Goal: Task Accomplishment & Management: Use online tool/utility

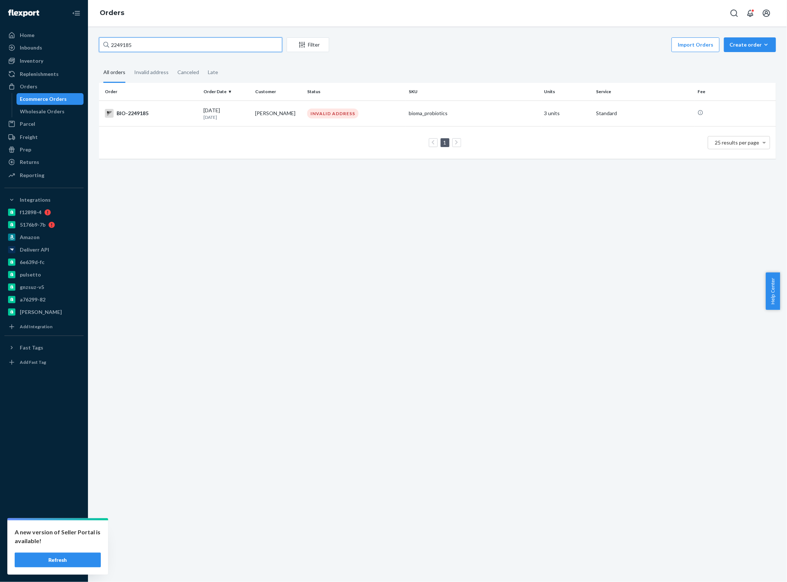
click at [140, 39] on input "2249185" at bounding box center [190, 44] width 183 height 15
paste input "499533"
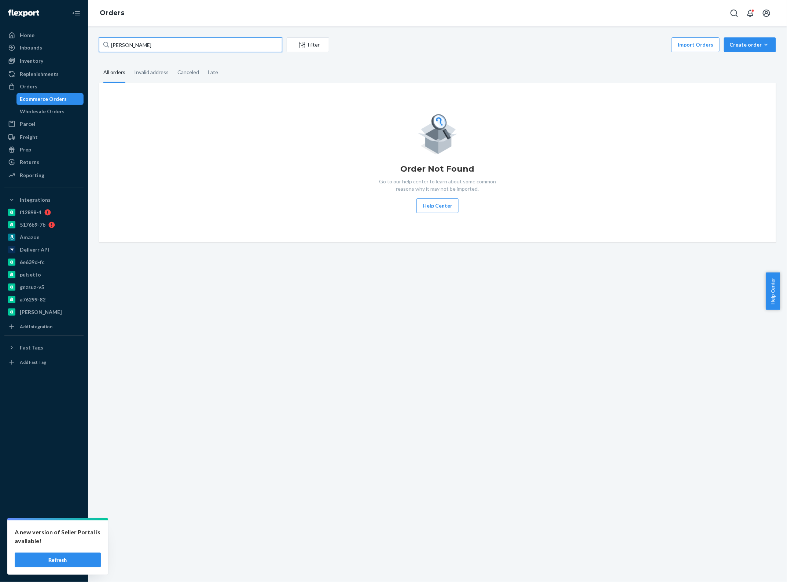
paste input "2327406"
type input "2327406"
click at [46, 85] on div "Orders" at bounding box center [44, 86] width 78 height 10
click at [46, 84] on div "Orders" at bounding box center [44, 86] width 78 height 10
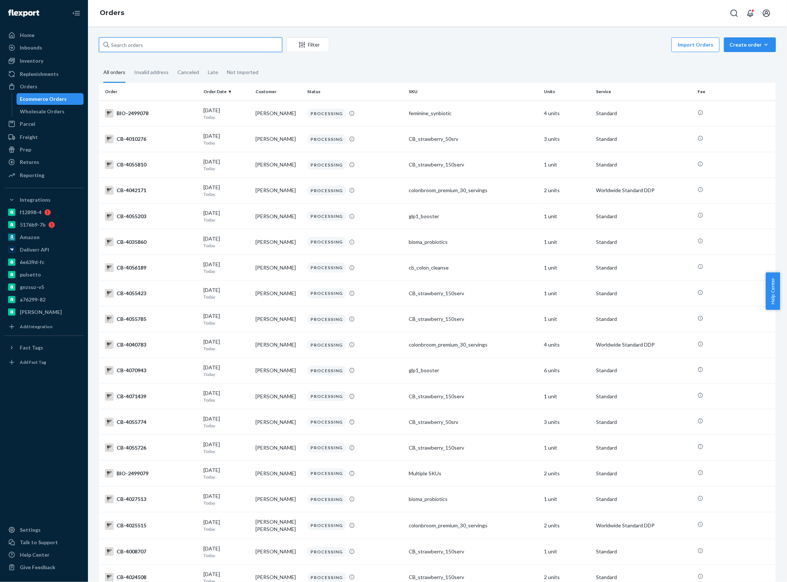
click at [180, 45] on input "text" at bounding box center [190, 44] width 183 height 15
paste input "2327406"
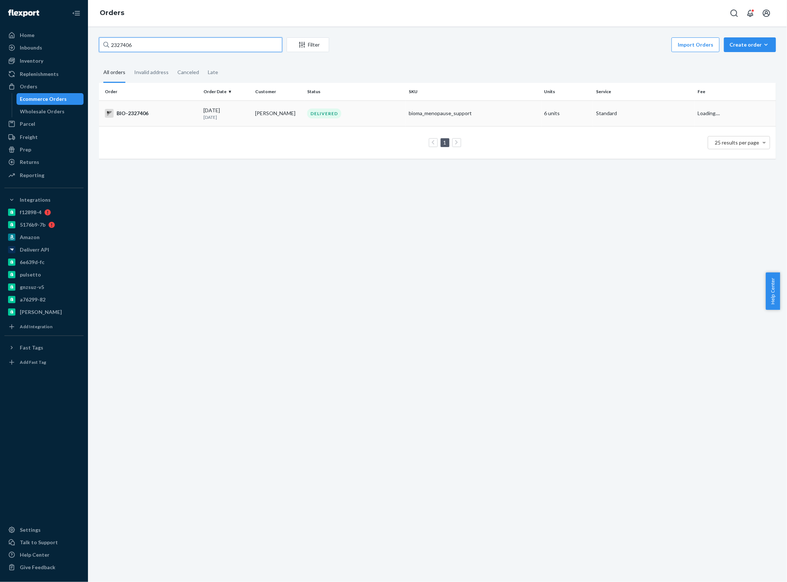
type input "2327406"
click at [160, 109] on div "BIO-2327406" at bounding box center [151, 113] width 93 height 9
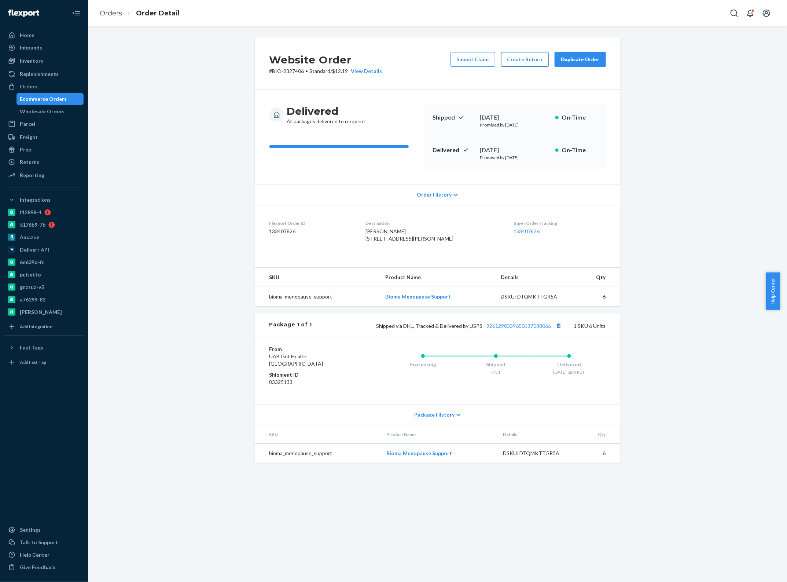
click at [524, 60] on button "Create Return" at bounding box center [525, 59] width 48 height 15
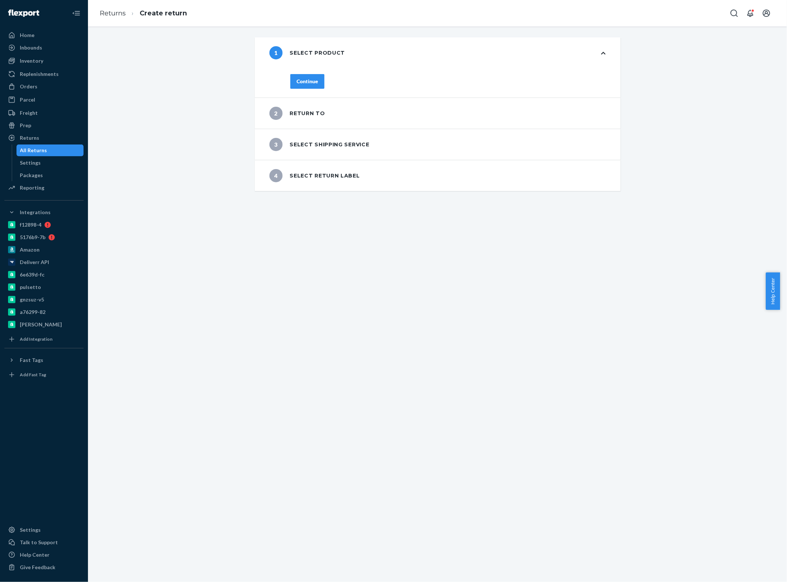
click at [305, 81] on div "Continue" at bounding box center [308, 81] width 22 height 7
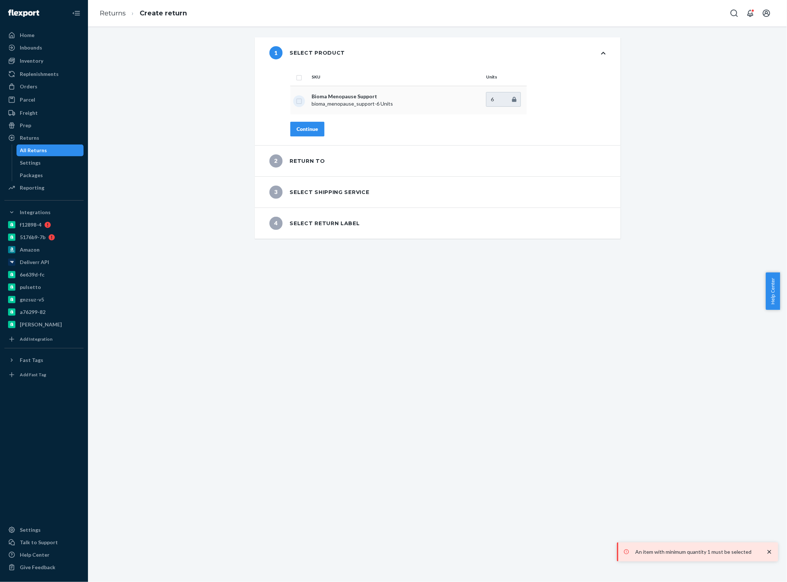
click at [296, 102] on input "checkbox" at bounding box center [299, 100] width 6 height 8
checkbox input "true"
type input "5"
click at [512, 100] on input "5" at bounding box center [503, 99] width 35 height 15
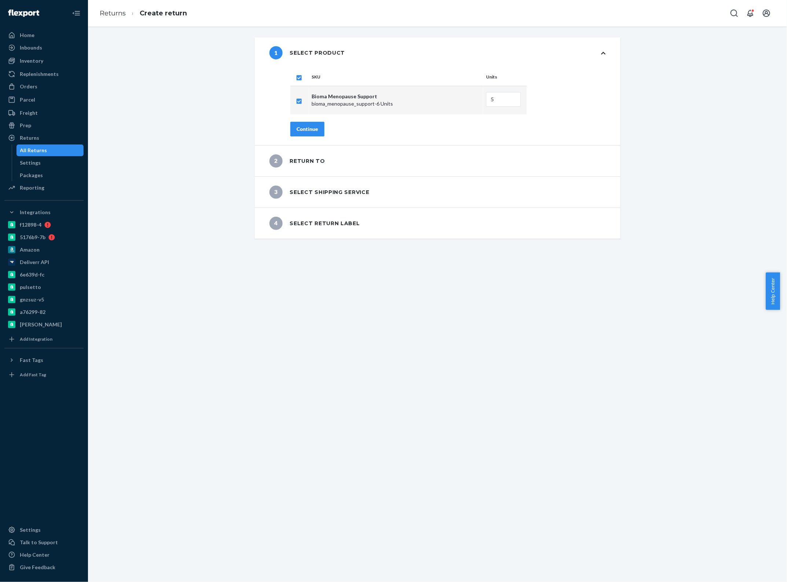
click at [303, 129] on div "Continue" at bounding box center [308, 128] width 22 height 7
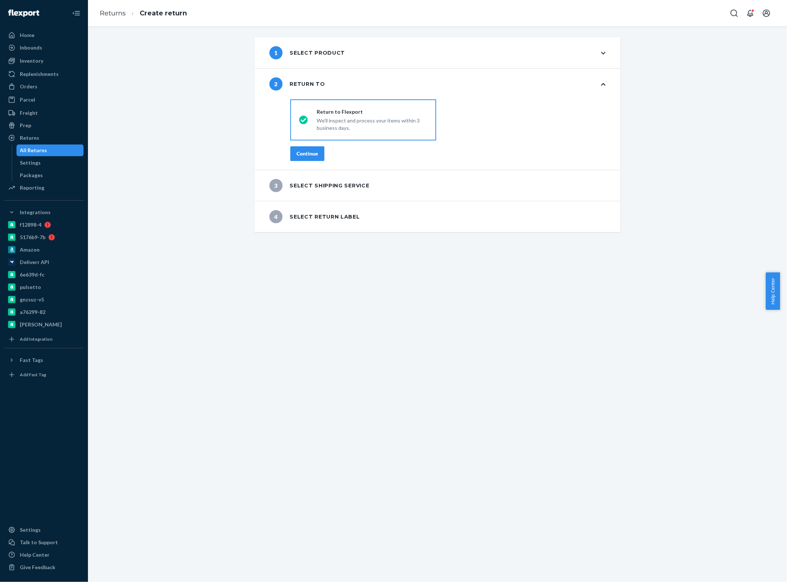
click at [306, 151] on div "Continue" at bounding box center [308, 153] width 22 height 7
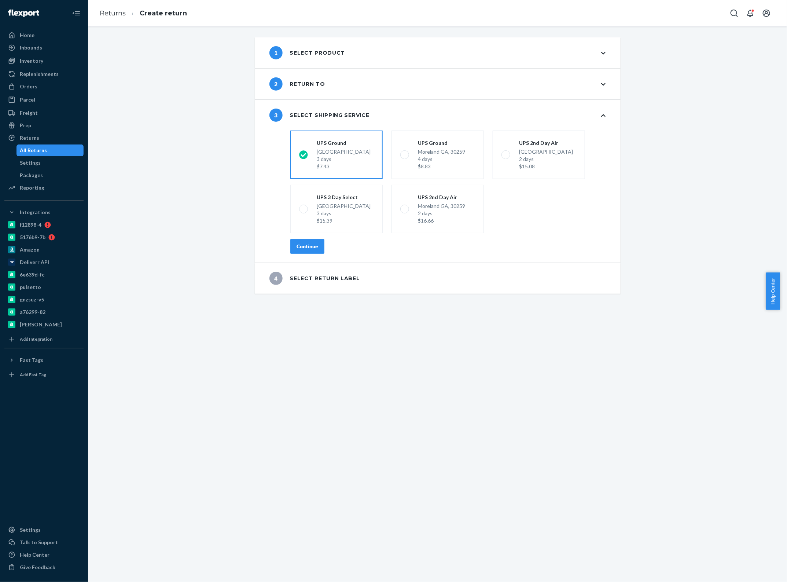
click at [301, 248] on div "Continue" at bounding box center [308, 246] width 22 height 7
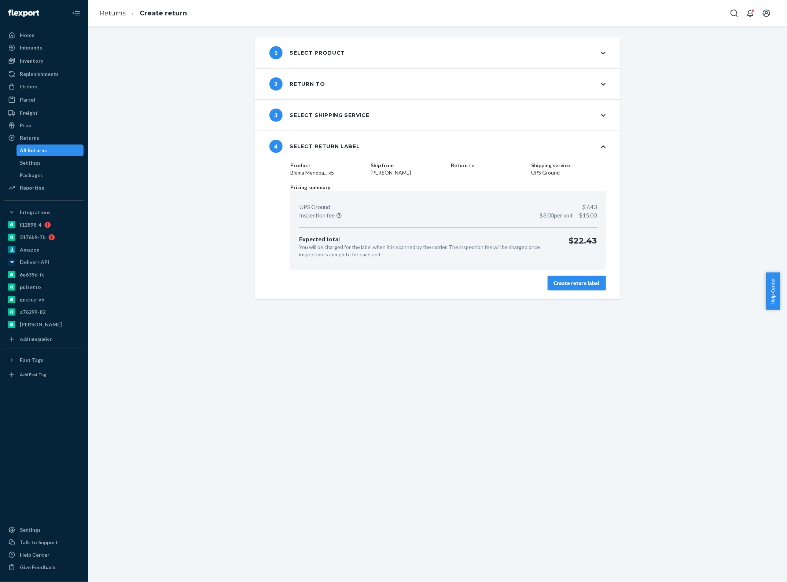
click at [560, 284] on div "Create return label" at bounding box center [577, 282] width 46 height 7
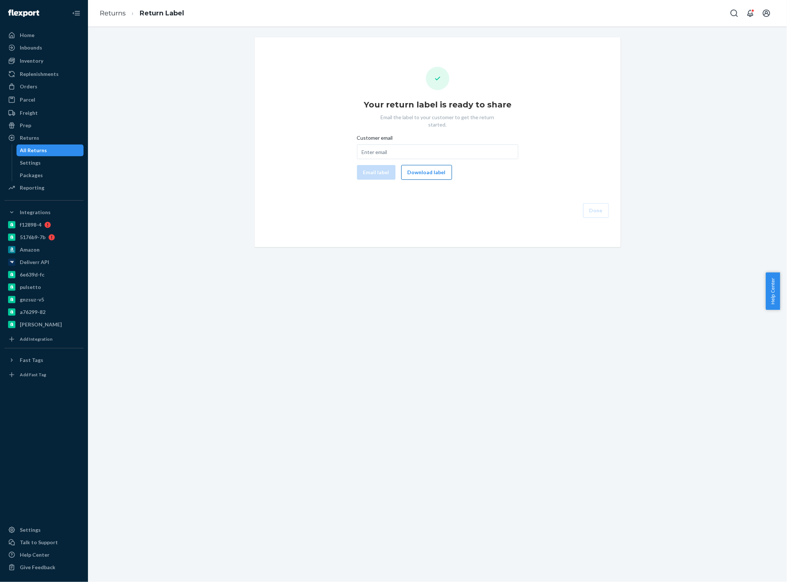
click at [410, 165] on button "Download label" at bounding box center [427, 172] width 51 height 15
